Goal: Task Accomplishment & Management: Complete application form

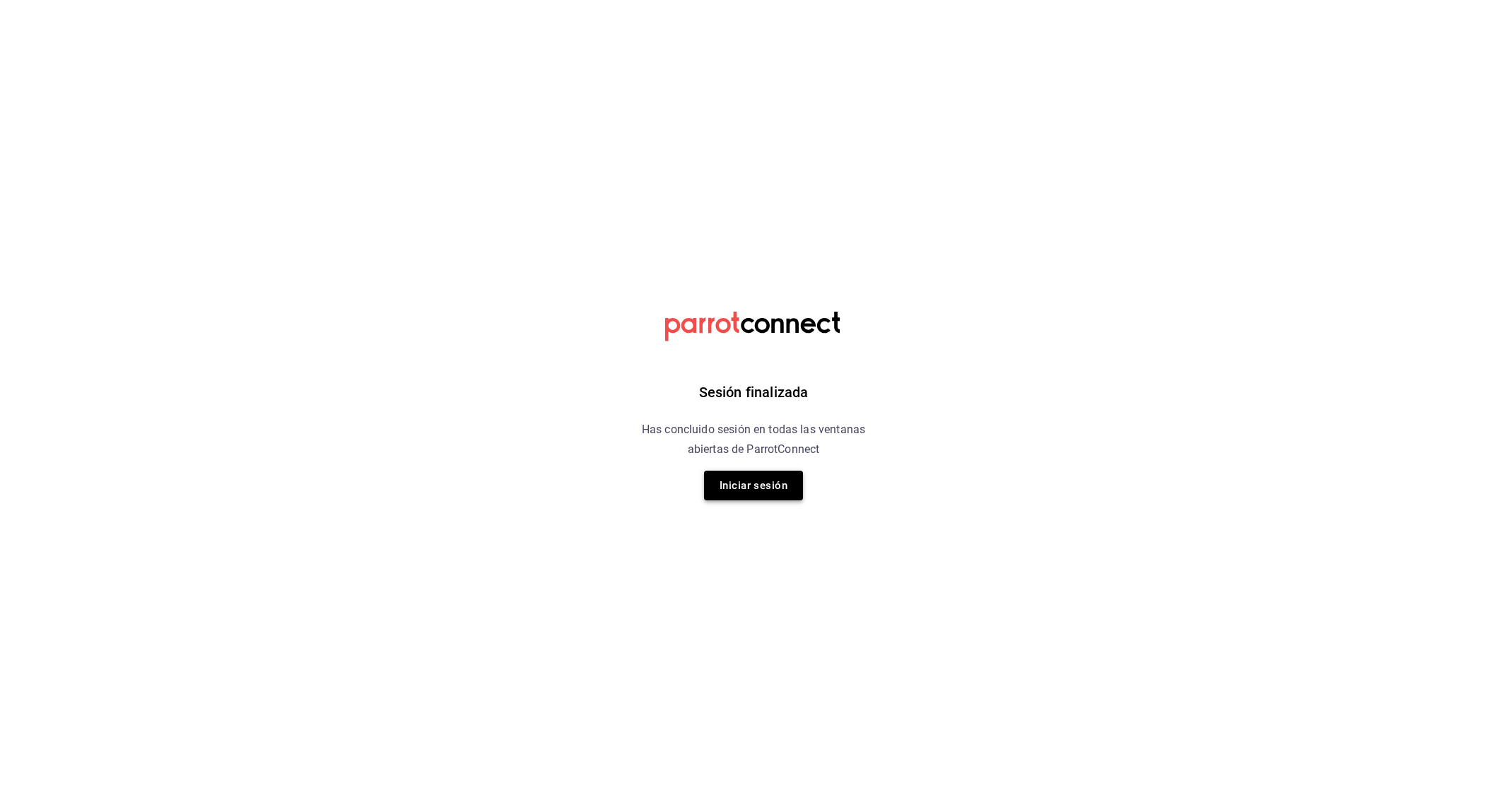
click at [747, 495] on button "Iniciar sesión" at bounding box center [754, 485] width 99 height 29
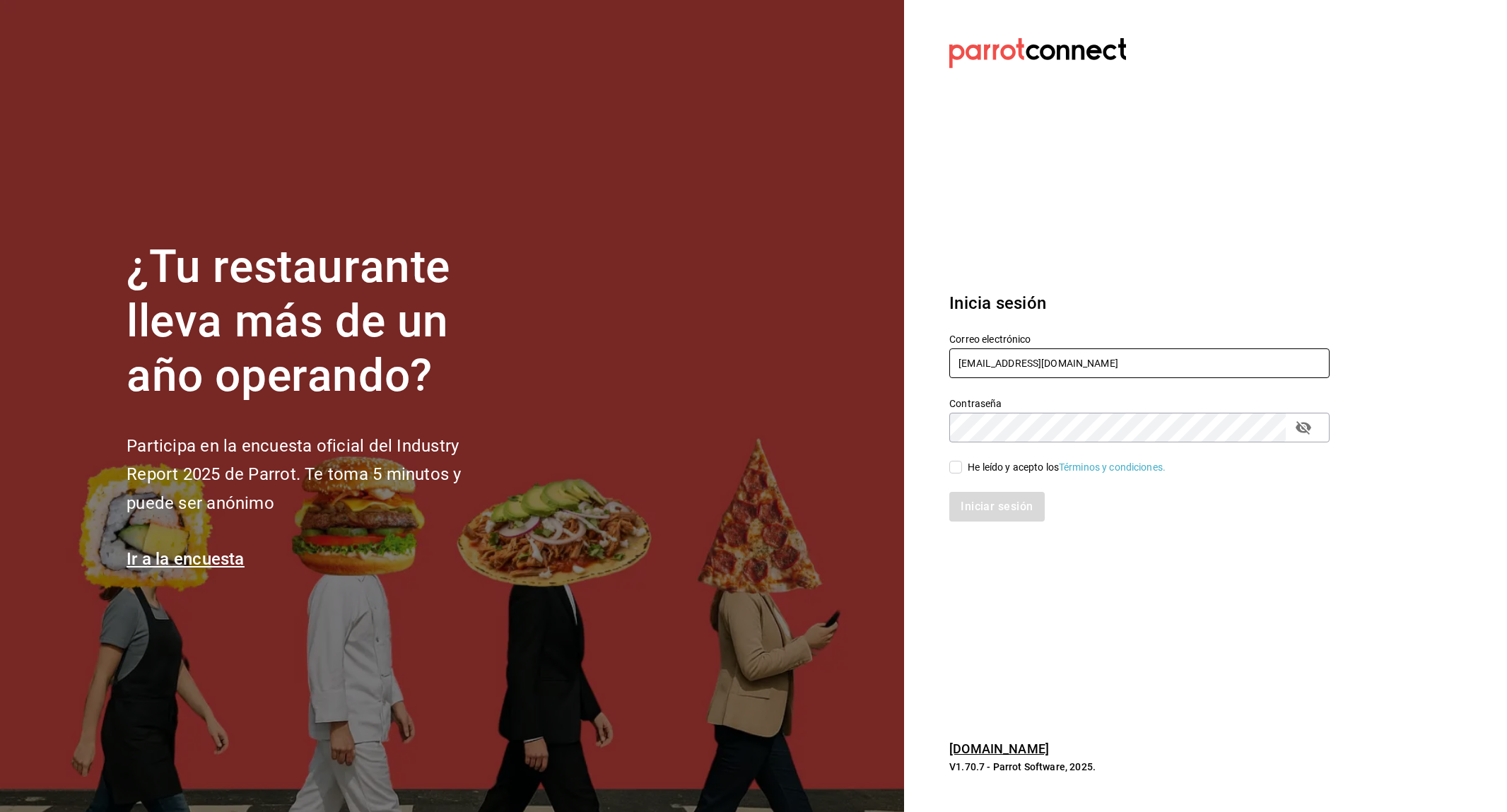
type input "[EMAIL_ADDRESS][DOMAIN_NAME]"
click at [981, 466] on div "He leído y acepto los Términos y condiciones." at bounding box center [1066, 467] width 198 height 15
click at [962, 466] on input "He leído y acepto los Términos y condiciones." at bounding box center [956, 467] width 13 height 13
checkbox input "true"
click at [975, 497] on button "Iniciar sesión" at bounding box center [998, 507] width 96 height 29
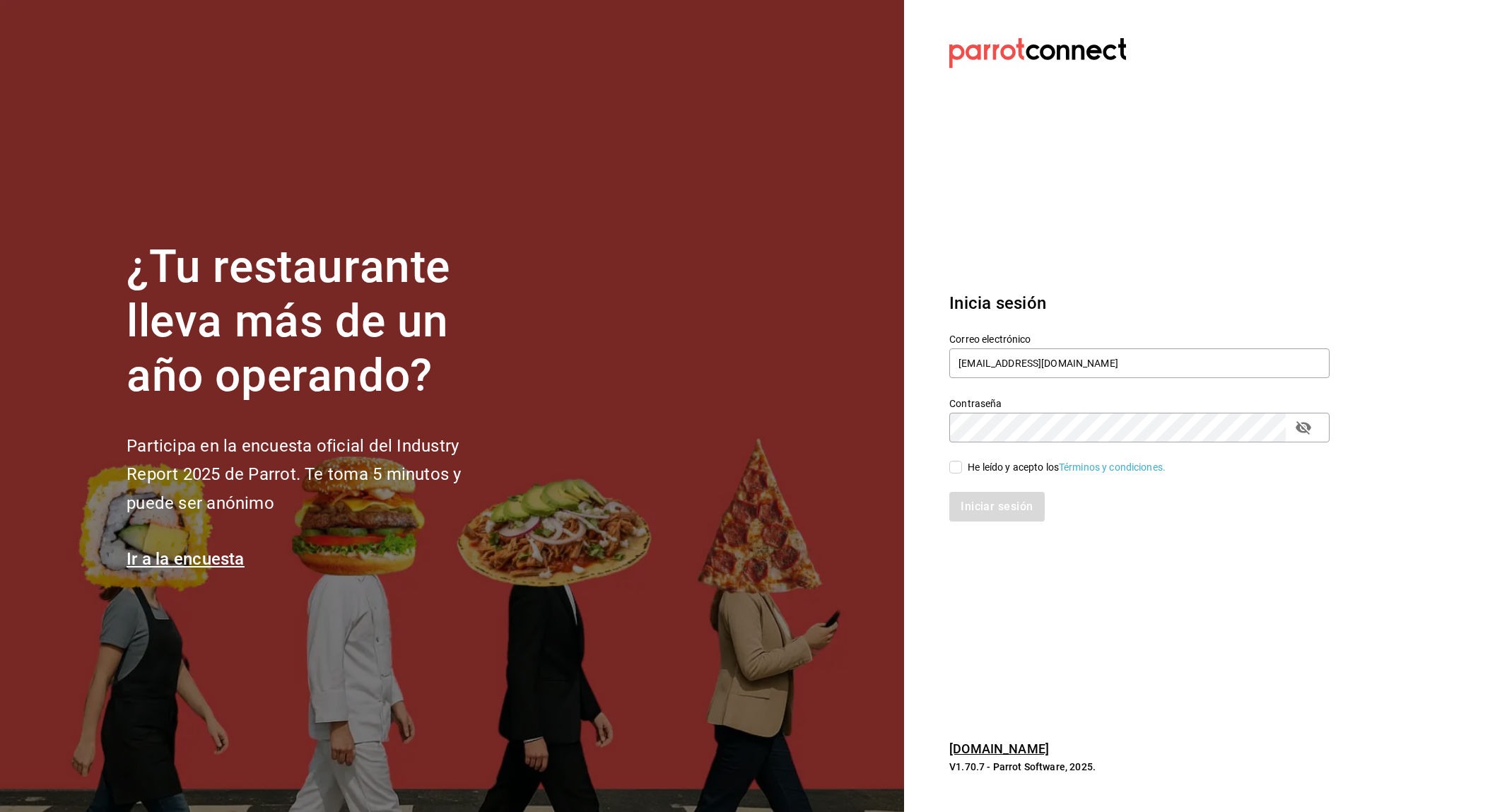
type input "[EMAIL_ADDRESS][DOMAIN_NAME]"
click at [988, 464] on div "He leído y acepto los Términos y condiciones." at bounding box center [1066, 467] width 198 height 15
click at [962, 464] on input "He leído y acepto los Términos y condiciones." at bounding box center [956, 467] width 13 height 13
checkbox input "true"
click at [998, 510] on button "Iniciar sesión" at bounding box center [998, 507] width 96 height 29
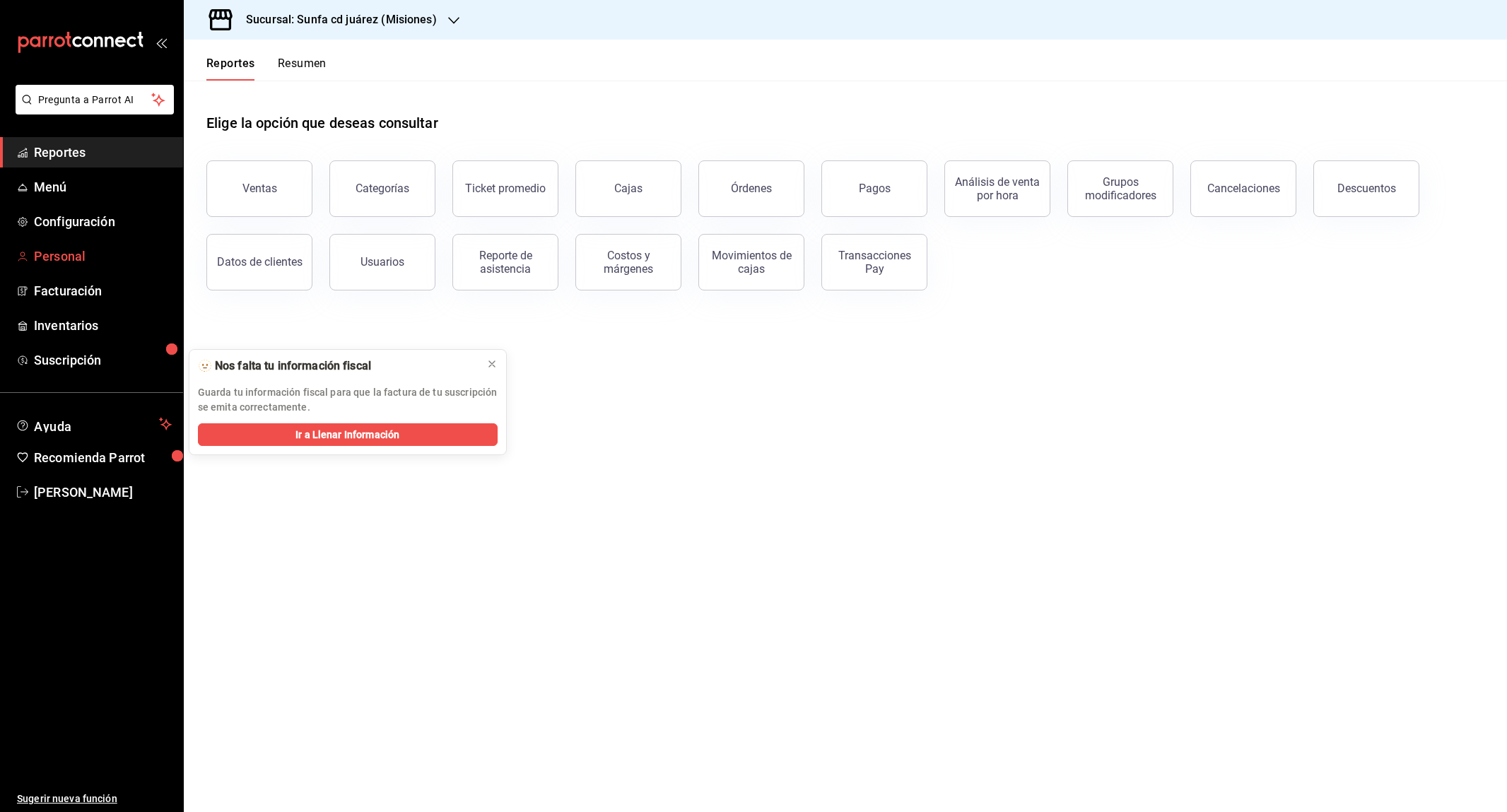
click at [78, 250] on span "Personal" at bounding box center [102, 256] width 138 height 19
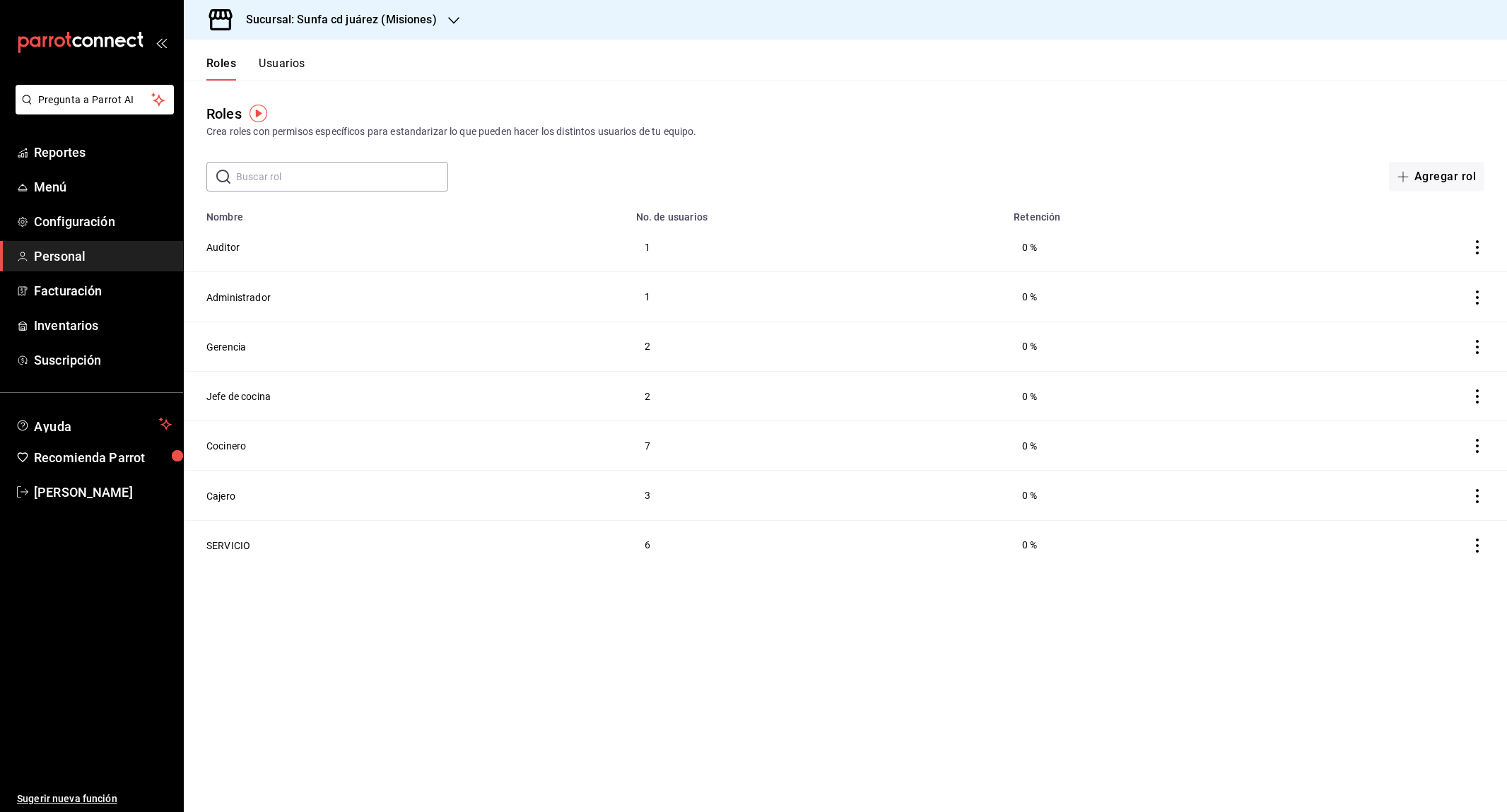
click at [267, 65] on button "Usuarios" at bounding box center [282, 69] width 47 height 24
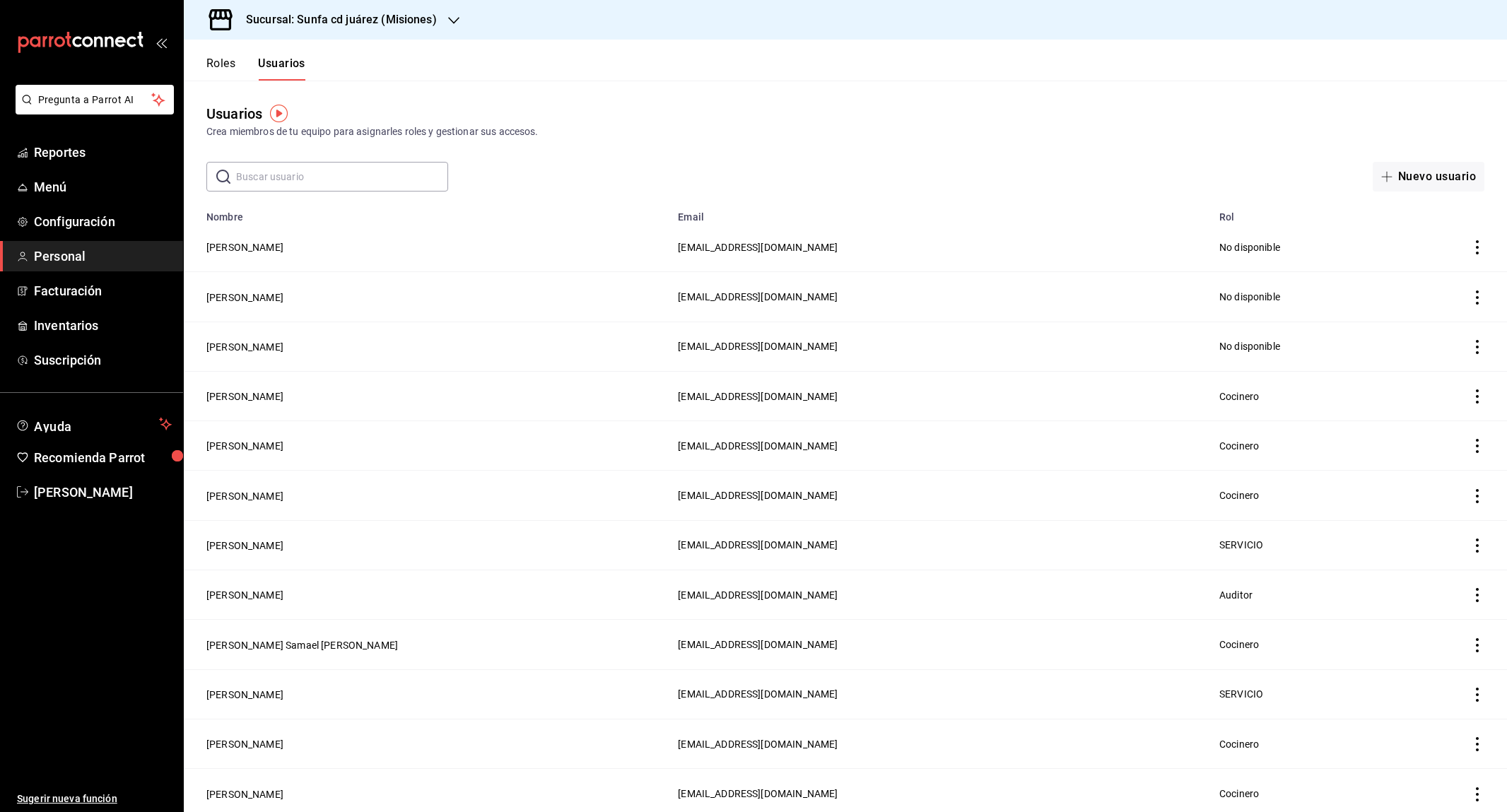
click at [295, 173] on input "text" at bounding box center [342, 177] width 212 height 29
click at [406, 165] on input "text" at bounding box center [342, 177] width 212 height 29
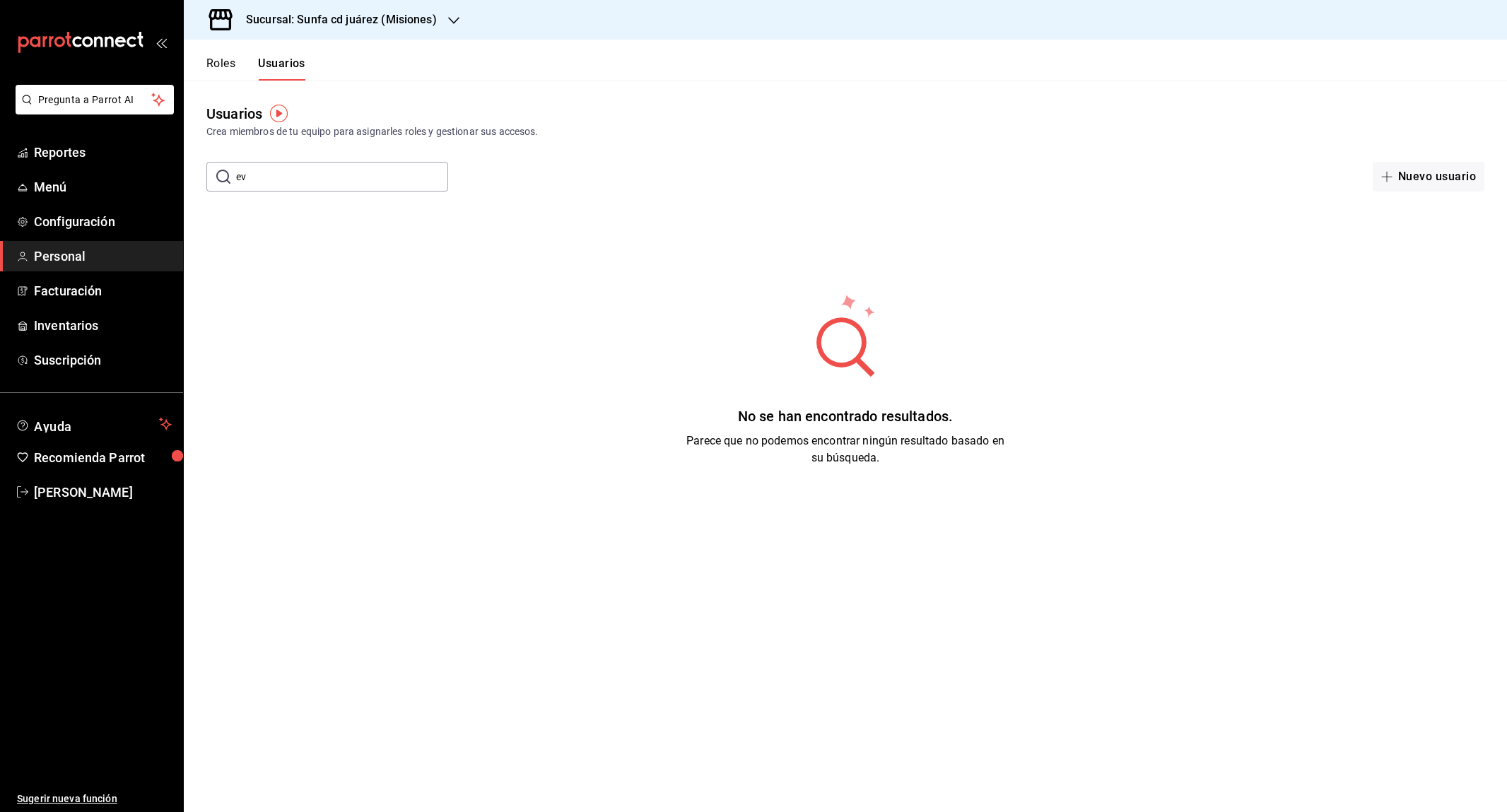
type input "e"
click at [1436, 165] on button "Nuevo usuario" at bounding box center [1428, 176] width 112 height 29
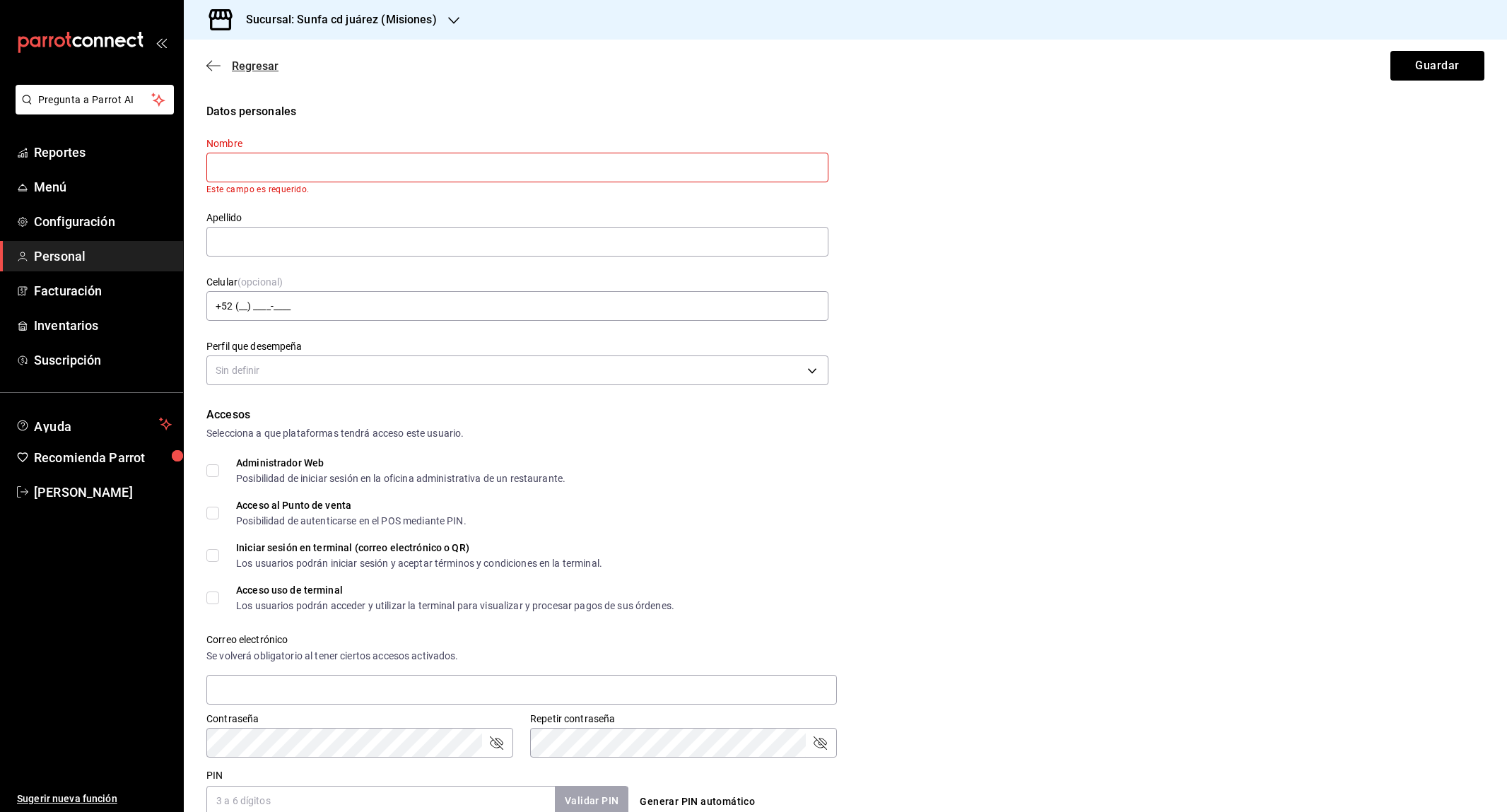
click at [245, 63] on span "Regresar" at bounding box center [255, 66] width 47 height 14
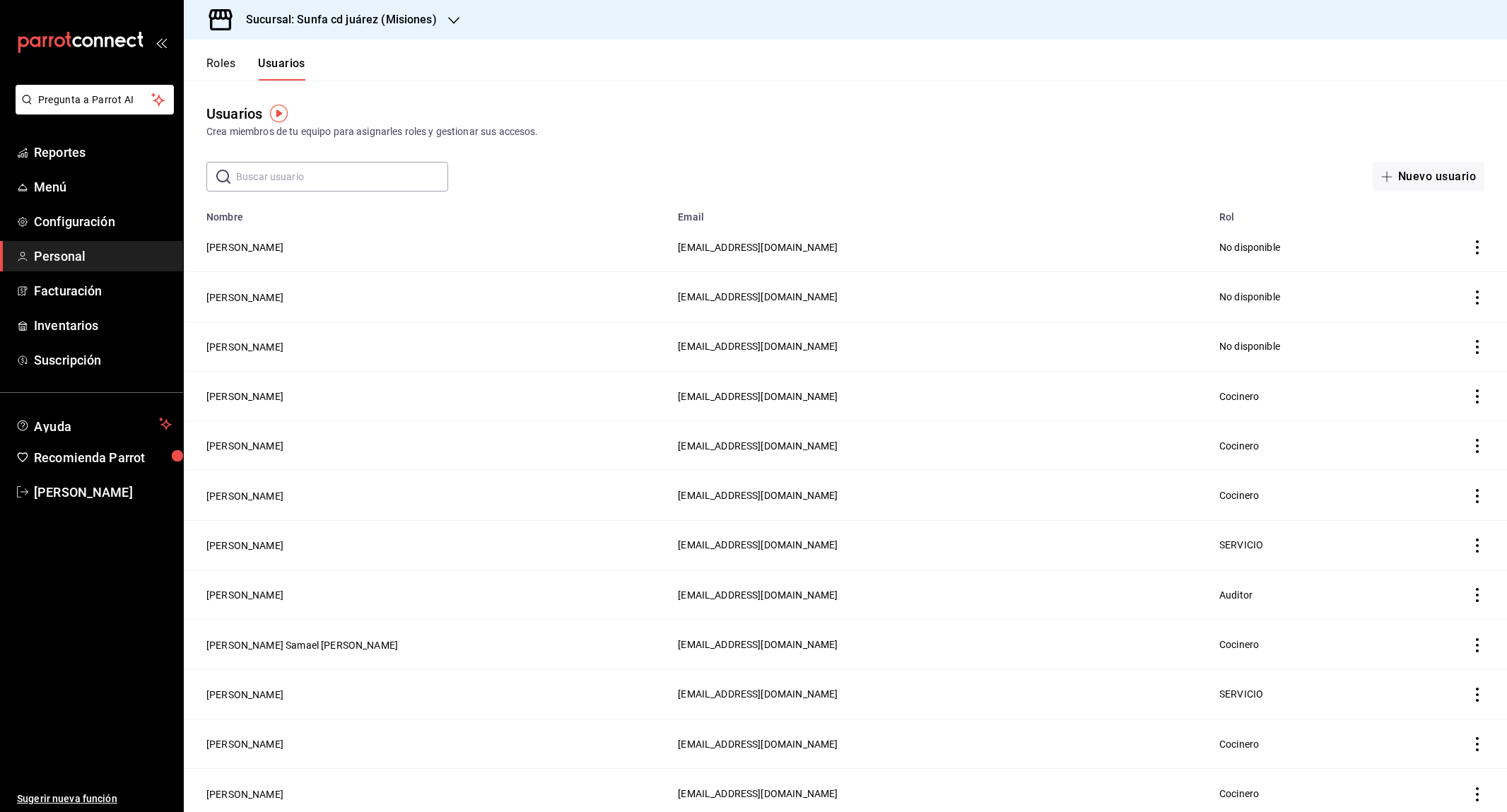
click at [283, 162] on input "text" at bounding box center [342, 177] width 212 height 29
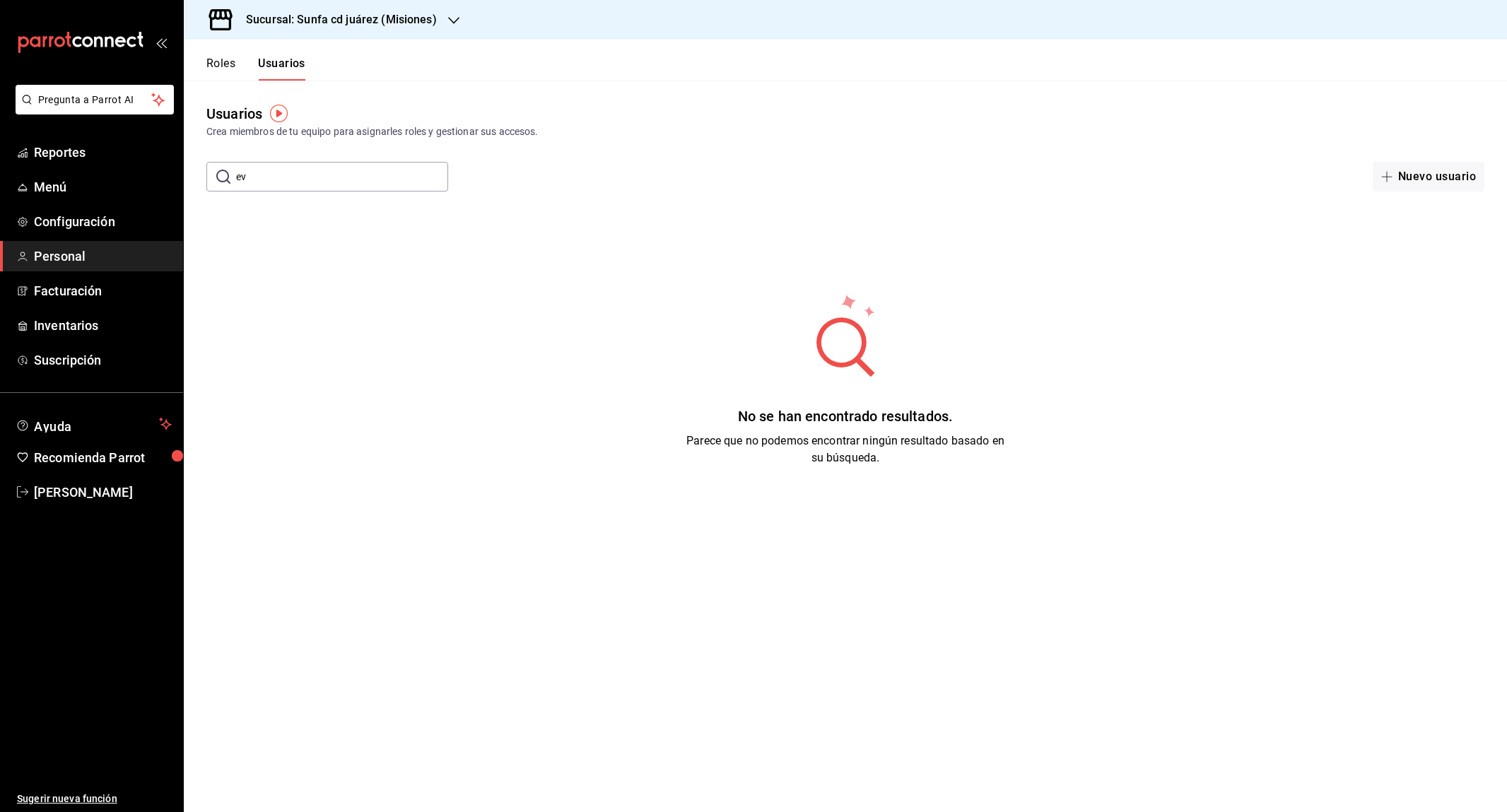
type input "e"
click at [1443, 170] on button "Nuevo usuario" at bounding box center [1428, 176] width 112 height 29
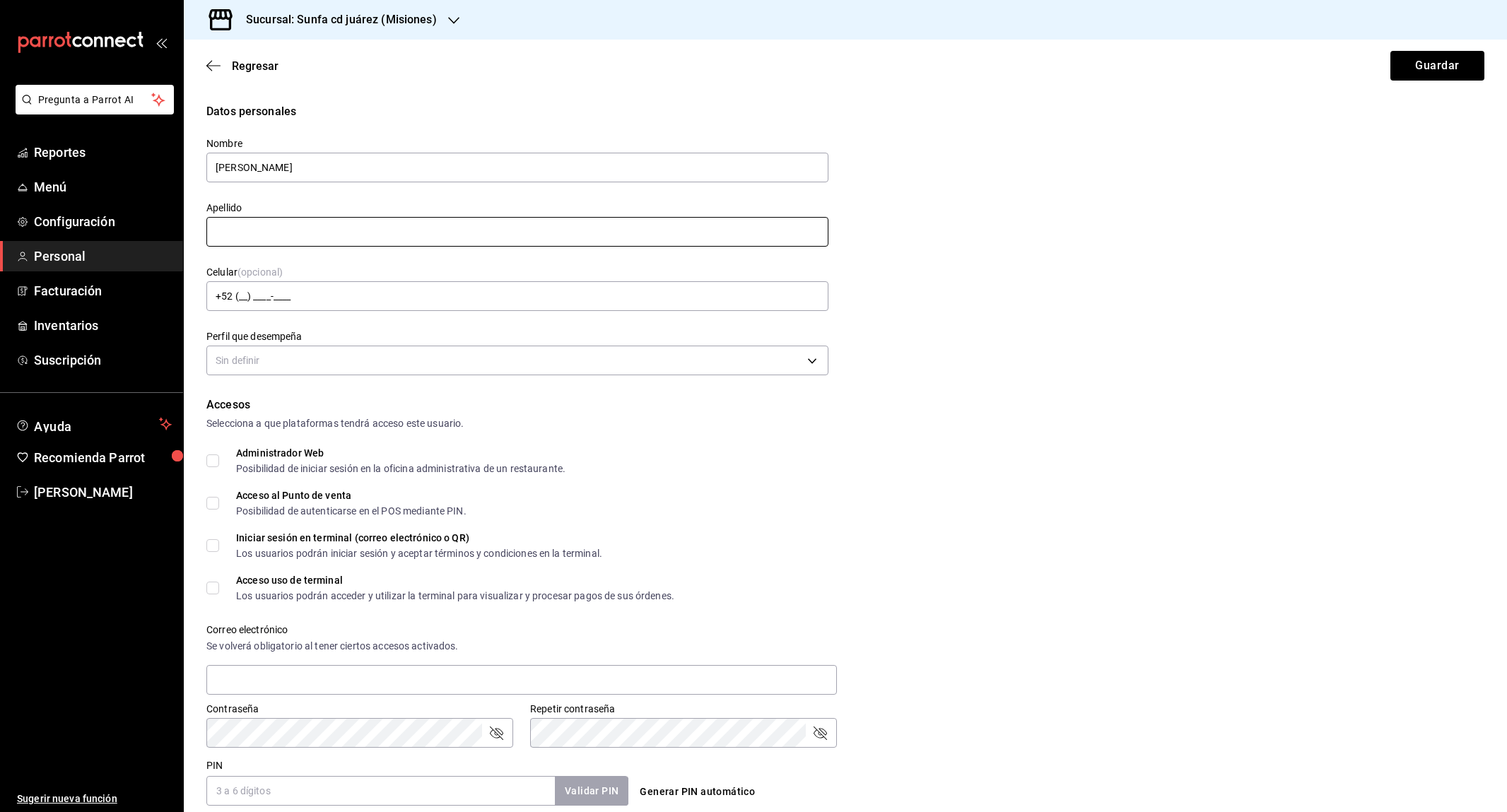
type input "[PERSON_NAME]"
click at [310, 352] on body "Pregunta a Parrot AI Reportes Menú Configuración Personal Facturación Inventari…" at bounding box center [754, 406] width 1507 height 812
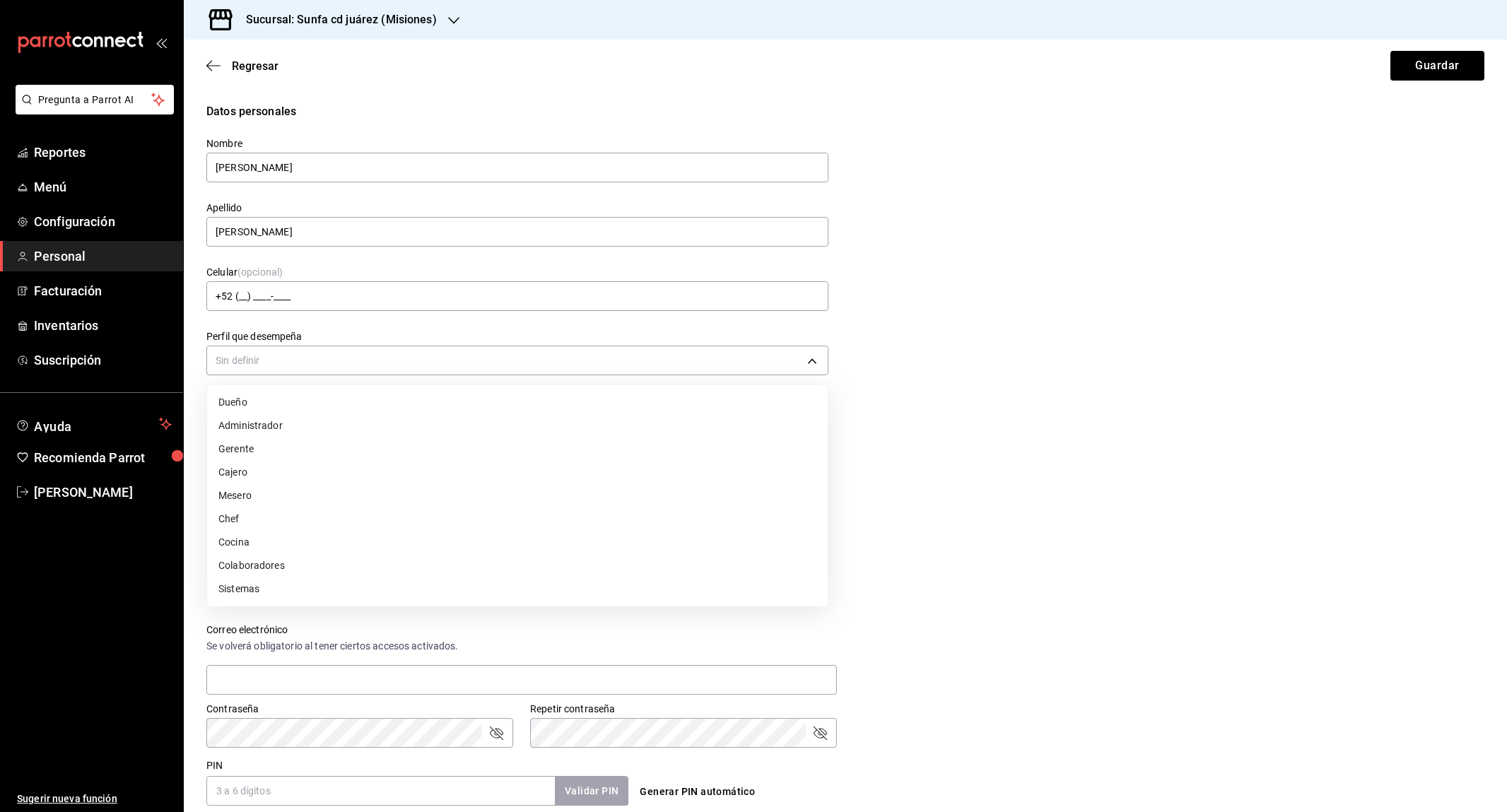
click at [338, 494] on li "Mesero" at bounding box center [517, 496] width 620 height 24
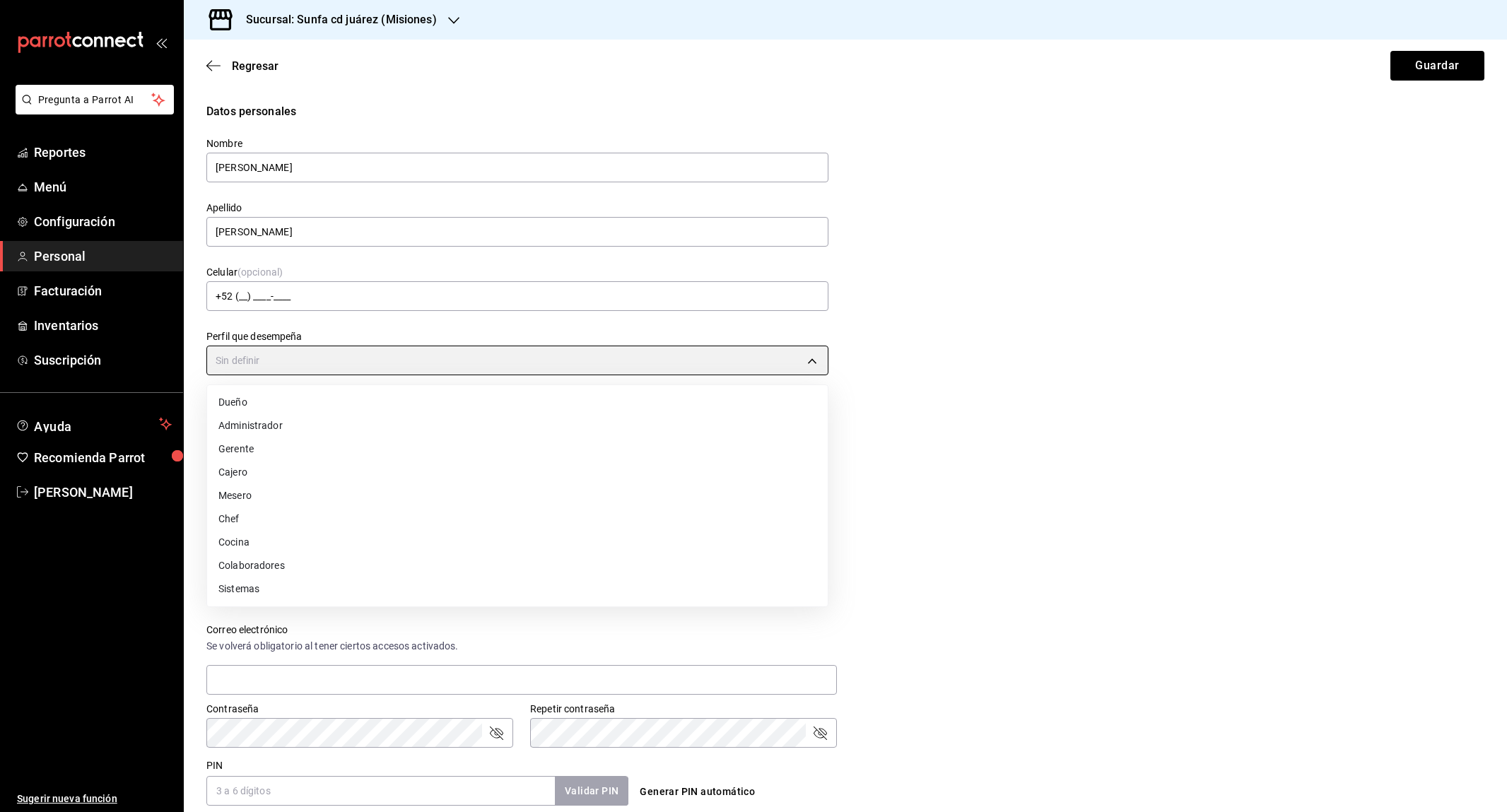
type input "WAITER"
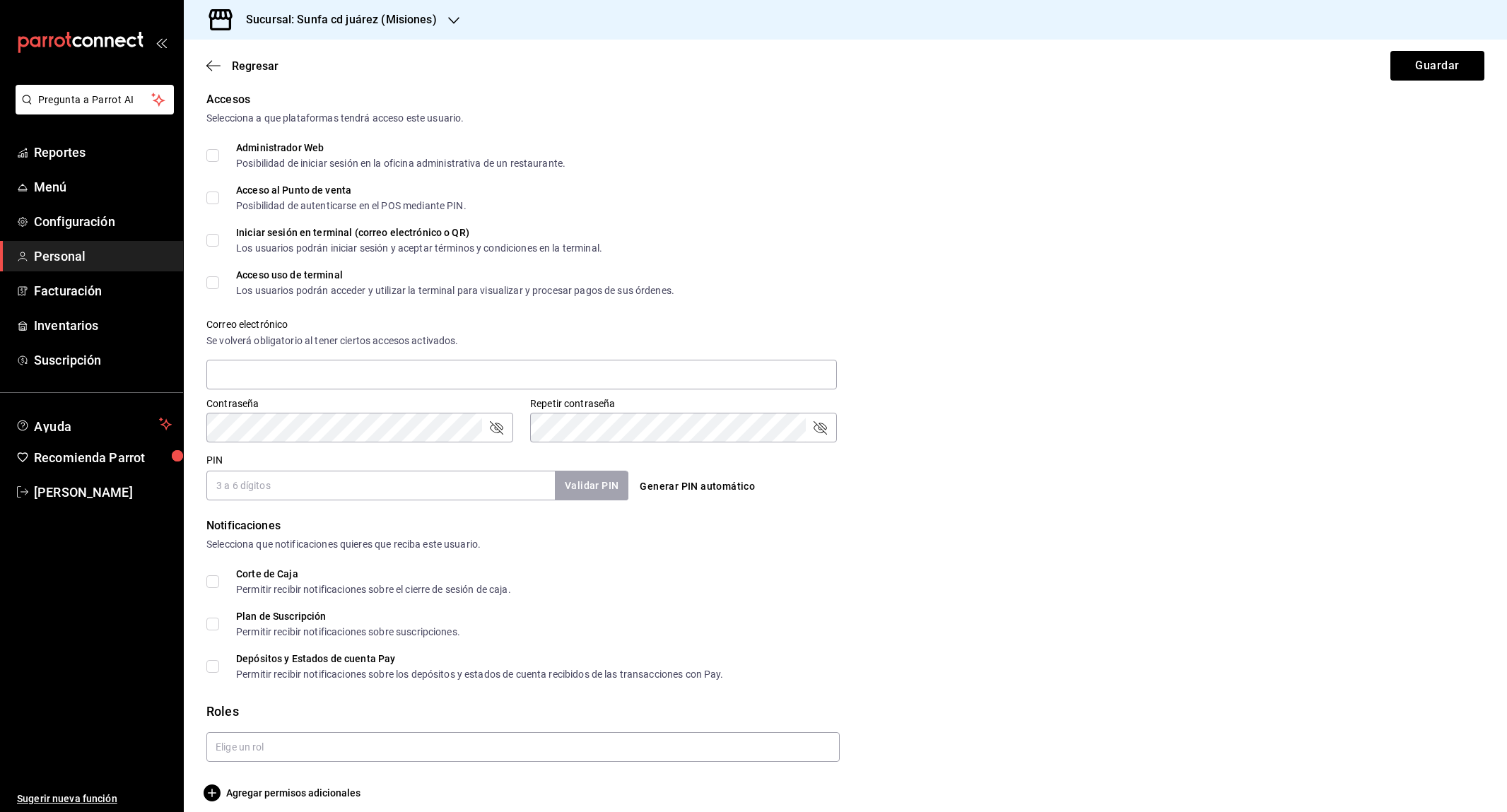
click at [335, 471] on input "PIN" at bounding box center [380, 485] width 348 height 29
type input "240207"
click at [598, 486] on button "Validar PIN" at bounding box center [591, 486] width 75 height 30
click at [267, 732] on input "text" at bounding box center [522, 746] width 633 height 29
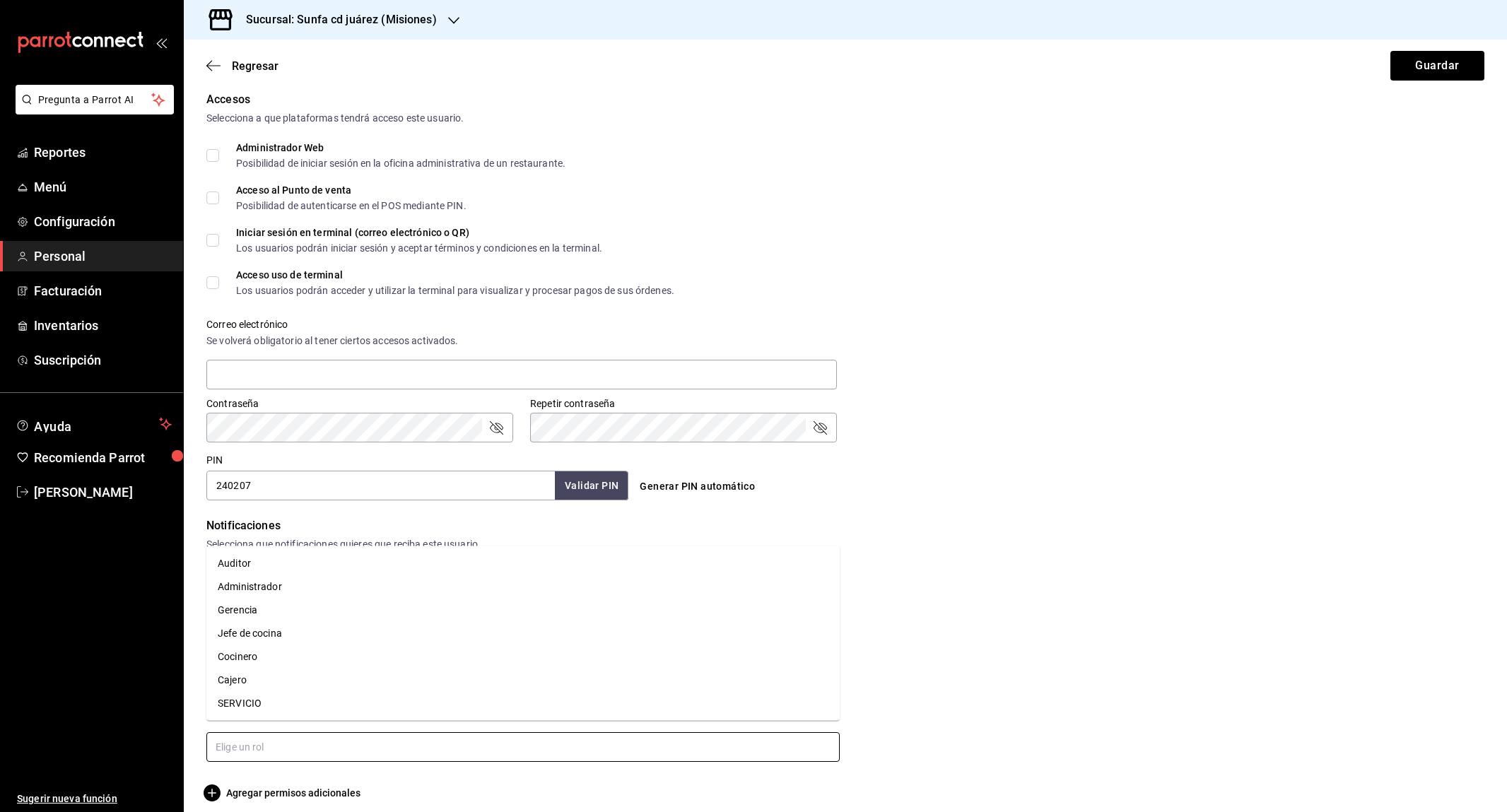
click at [343, 704] on li "SERVICIO" at bounding box center [522, 703] width 633 height 24
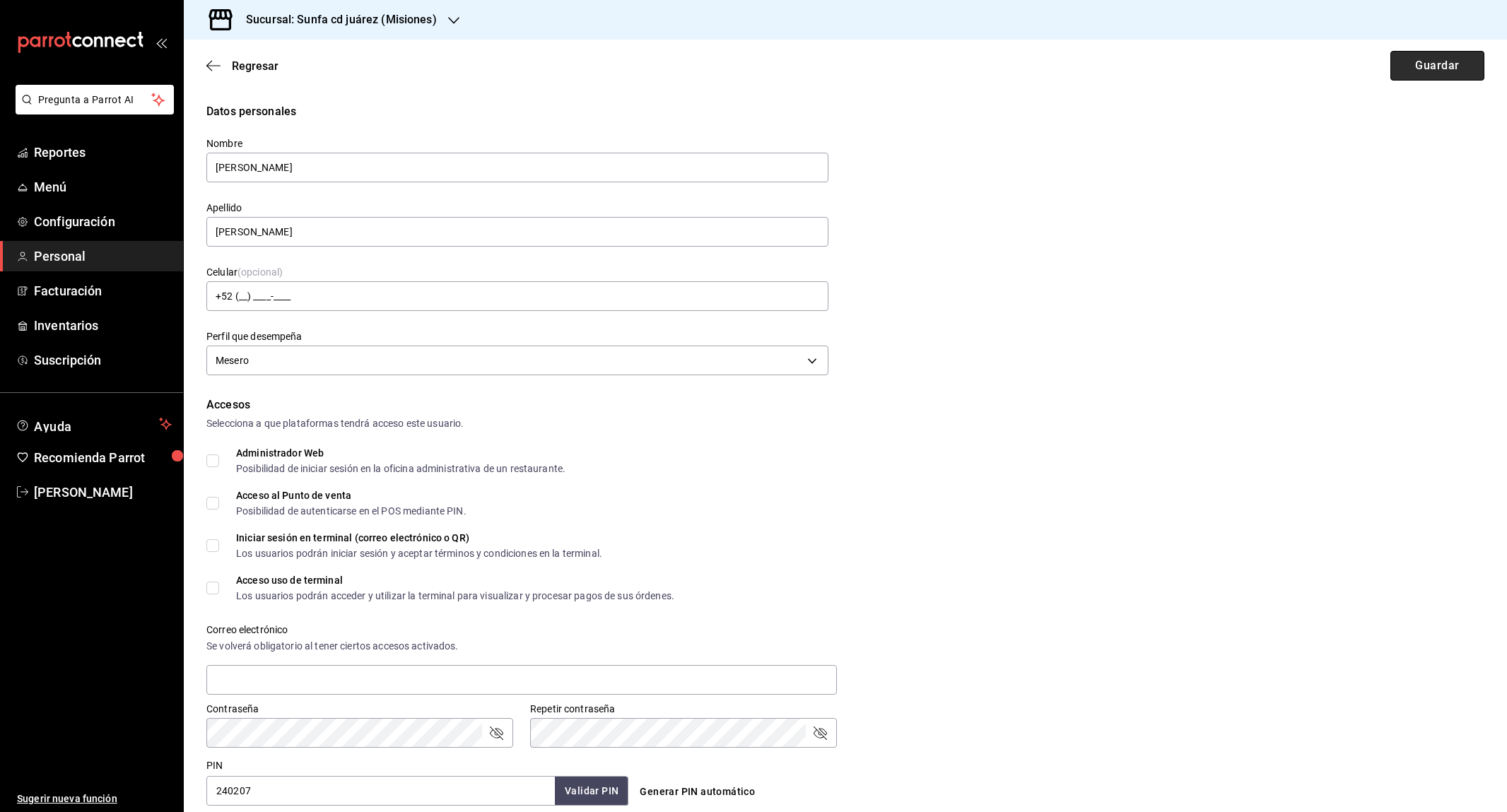
click at [1474, 61] on button "Guardar" at bounding box center [1437, 65] width 94 height 29
